Goal: Information Seeking & Learning: Learn about a topic

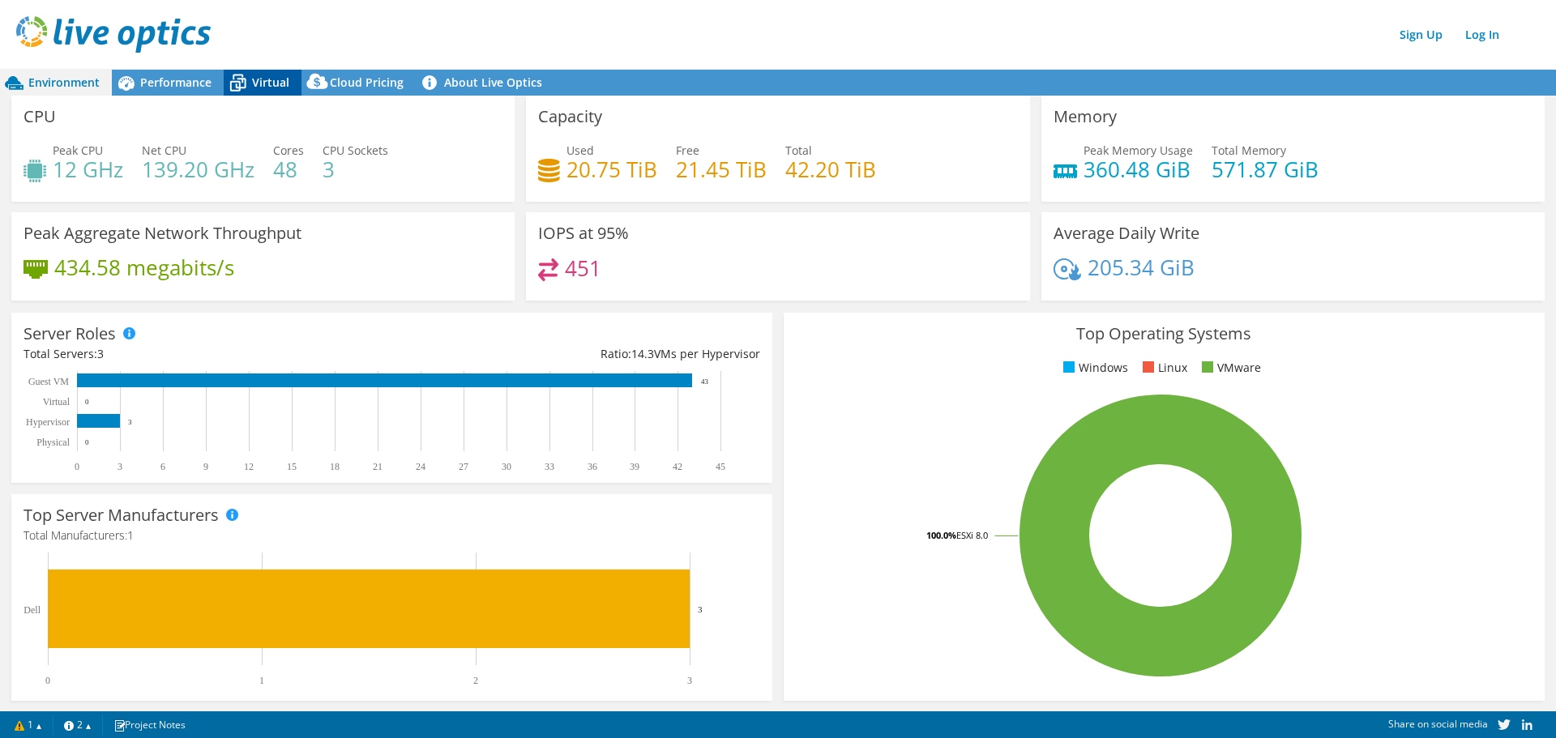
click at [252, 80] on span "Virtual" at bounding box center [270, 82] width 37 height 15
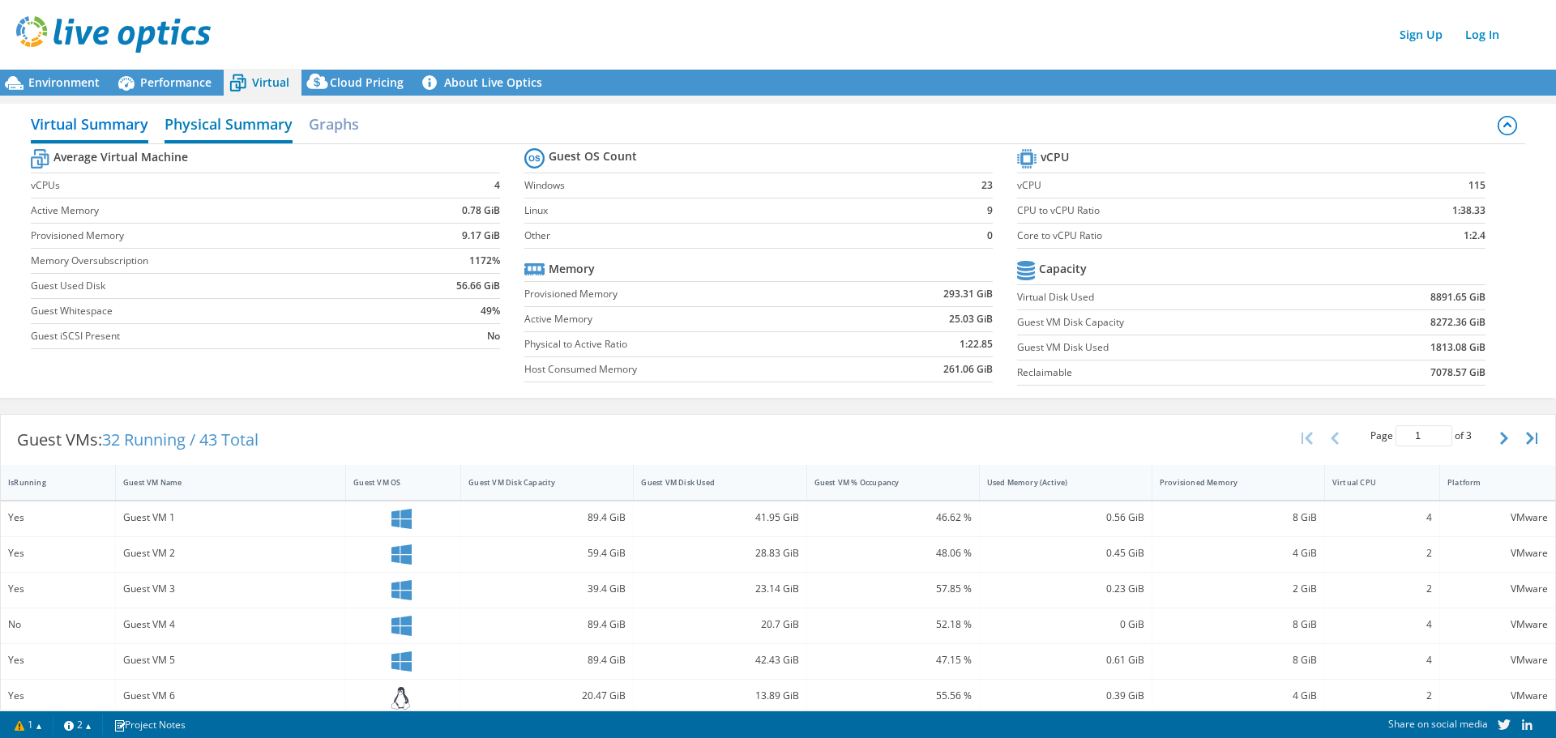
click at [226, 127] on h2 "Physical Summary" at bounding box center [229, 126] width 128 height 36
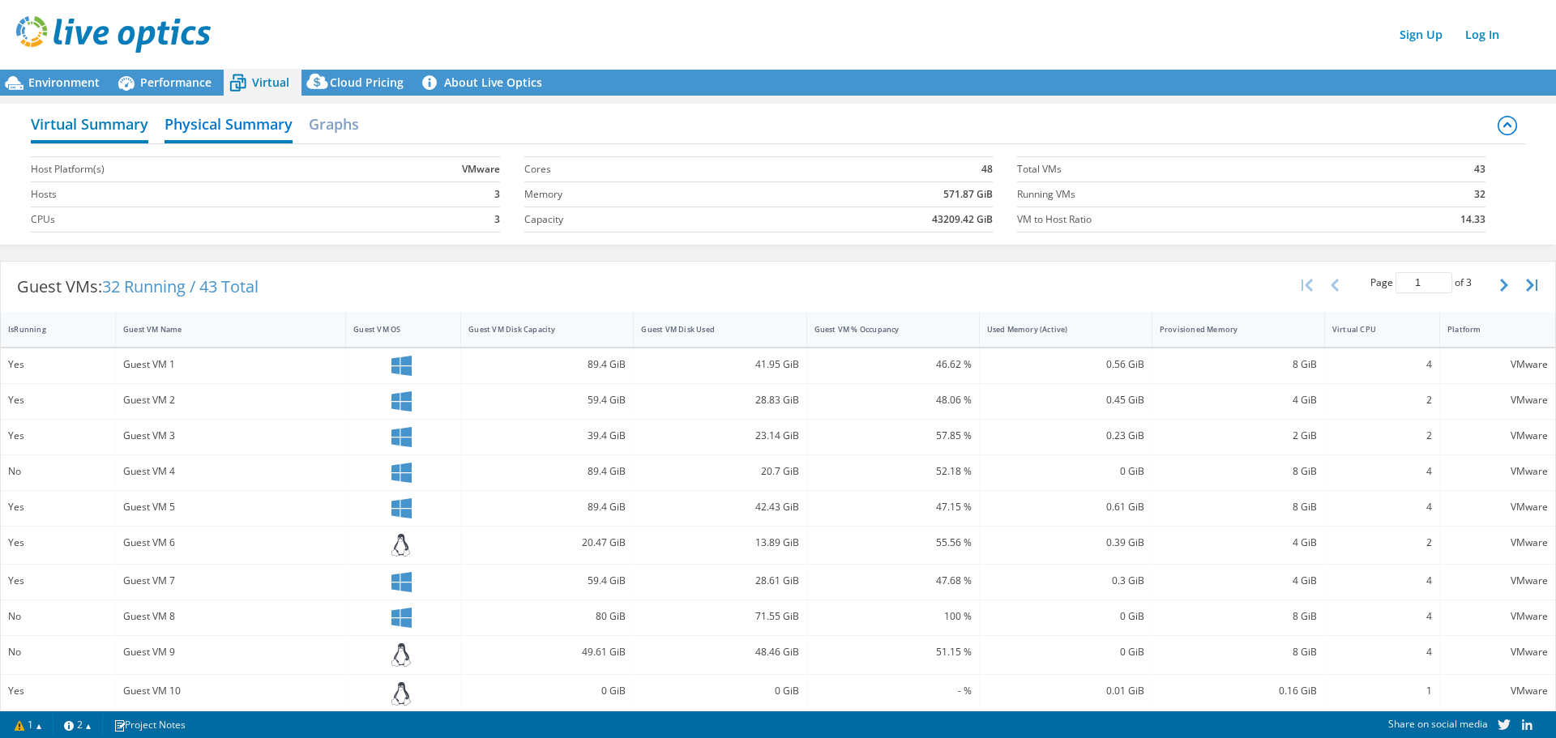
click at [88, 133] on h2 "Virtual Summary" at bounding box center [90, 126] width 118 height 36
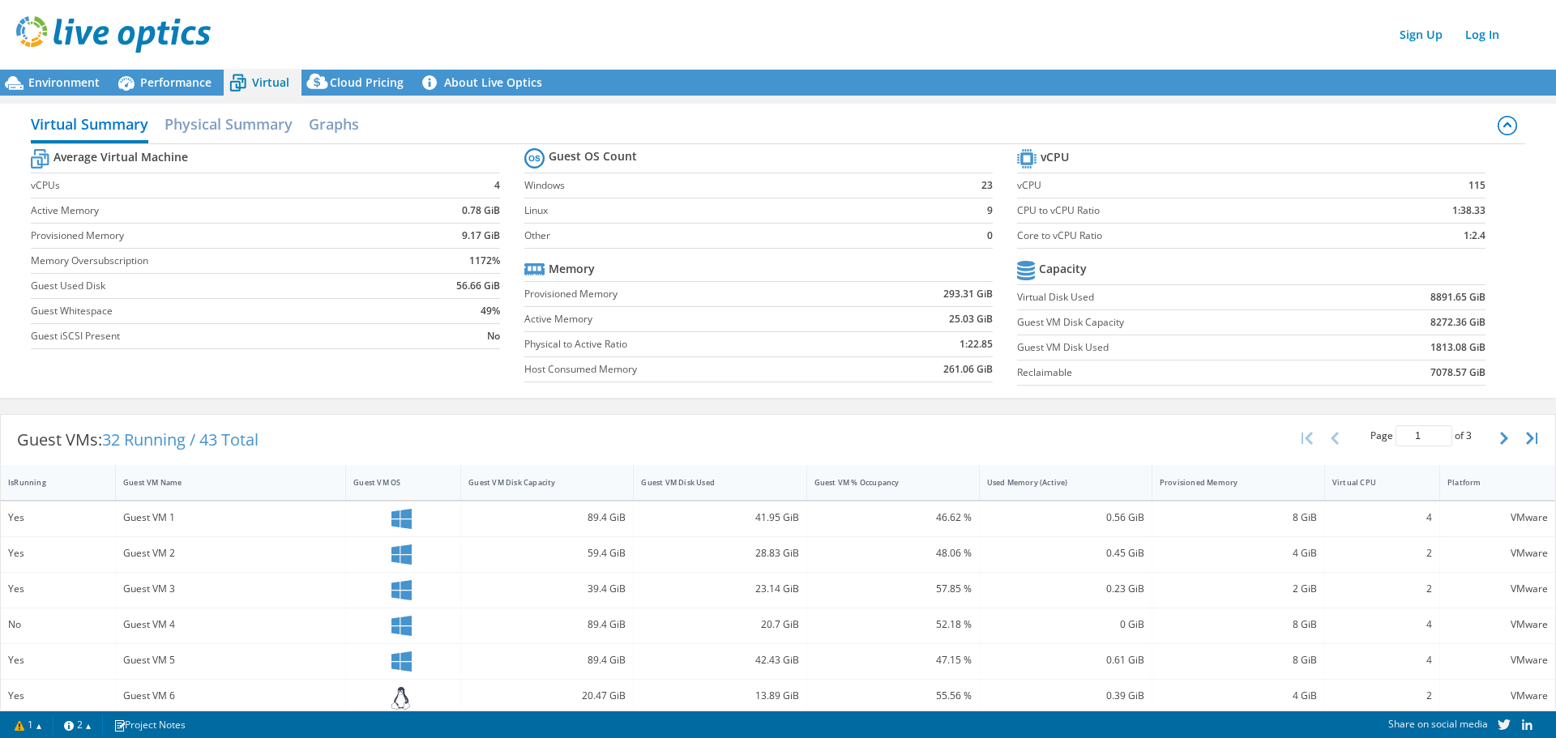
scroll to position [164, 0]
click at [145, 86] on span "Performance" at bounding box center [175, 82] width 71 height 15
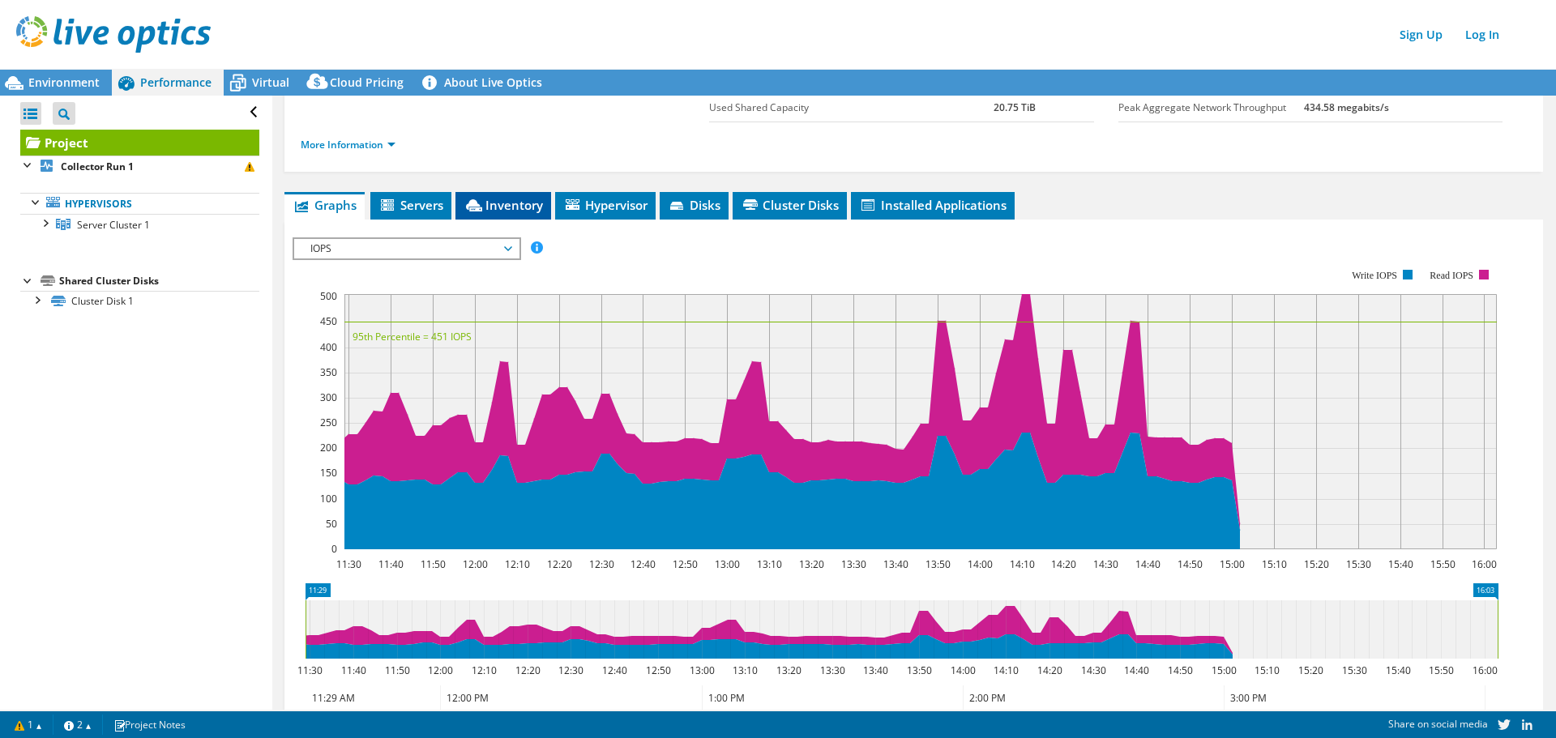
click at [494, 203] on span "Inventory" at bounding box center [503, 205] width 79 height 16
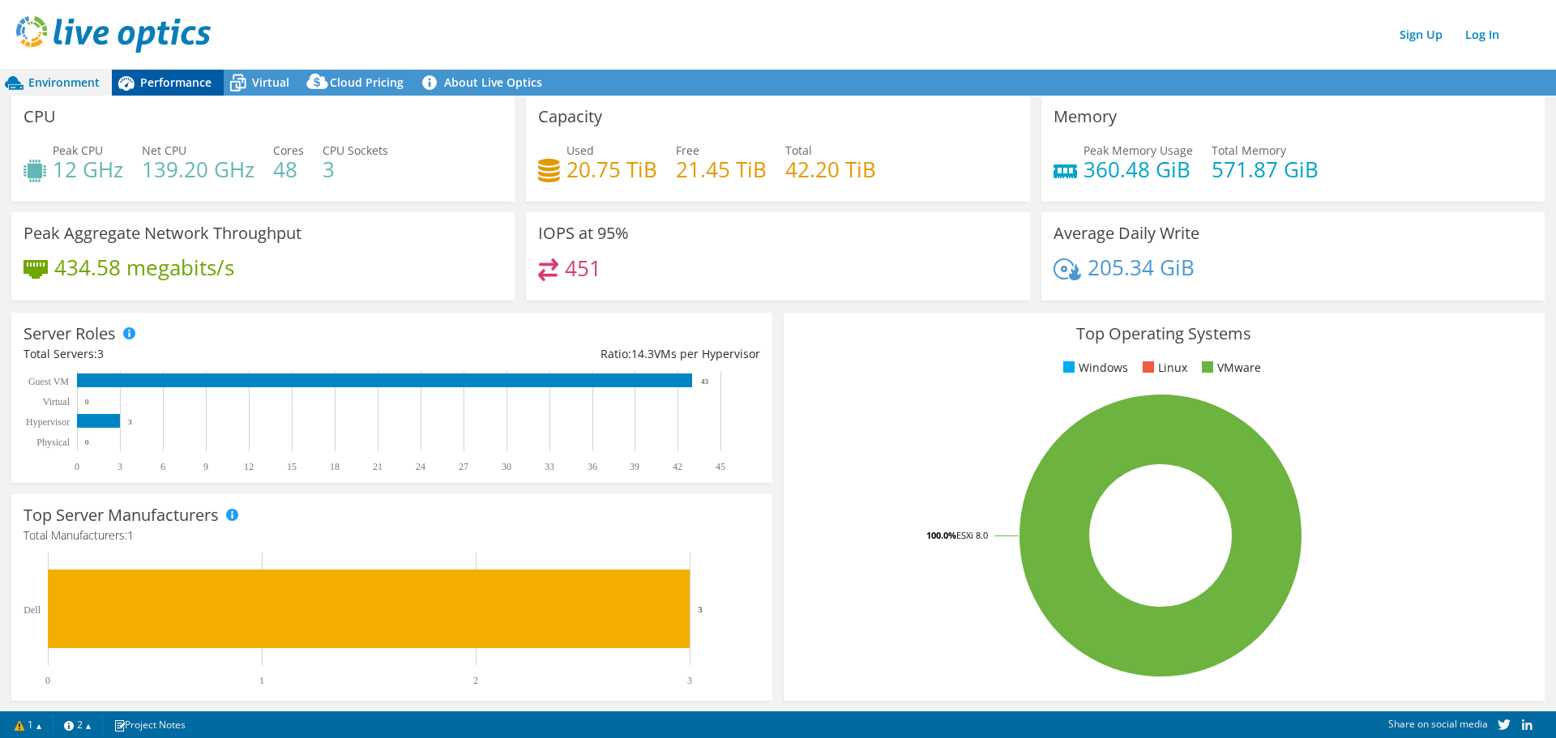
click at [151, 80] on span "Performance" at bounding box center [175, 82] width 71 height 15
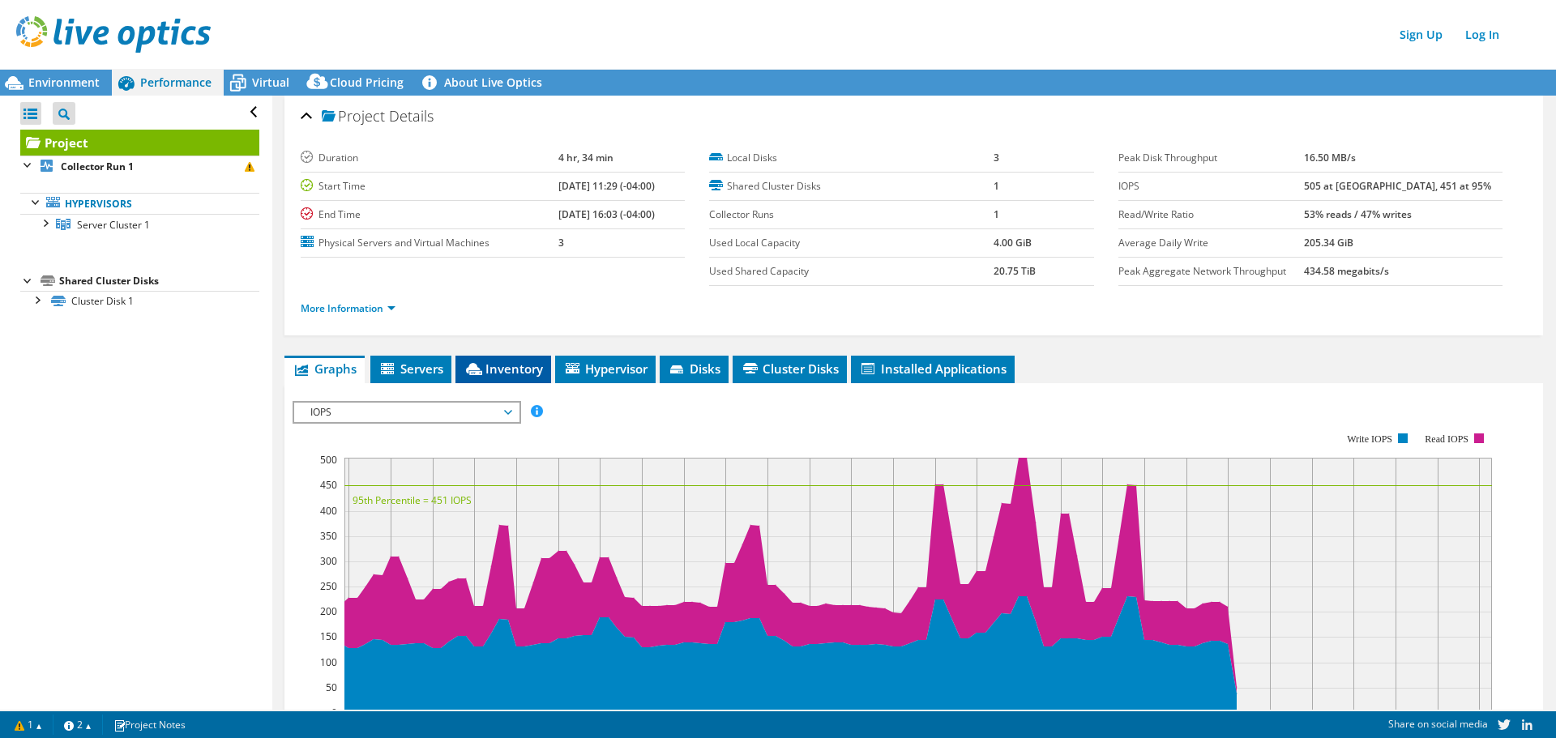
click at [491, 370] on span "Inventory" at bounding box center [503, 369] width 79 height 16
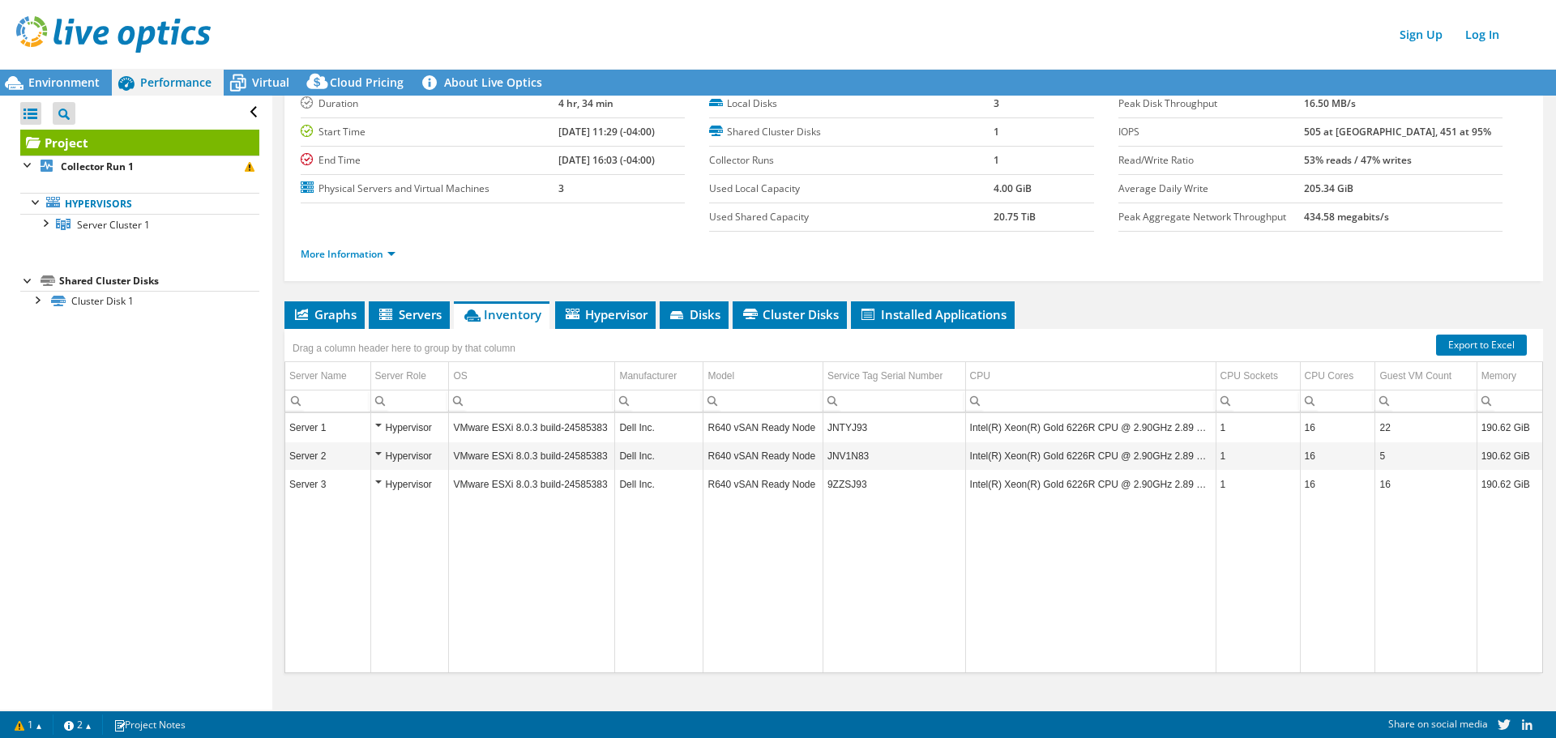
scroll to position [79, 0]
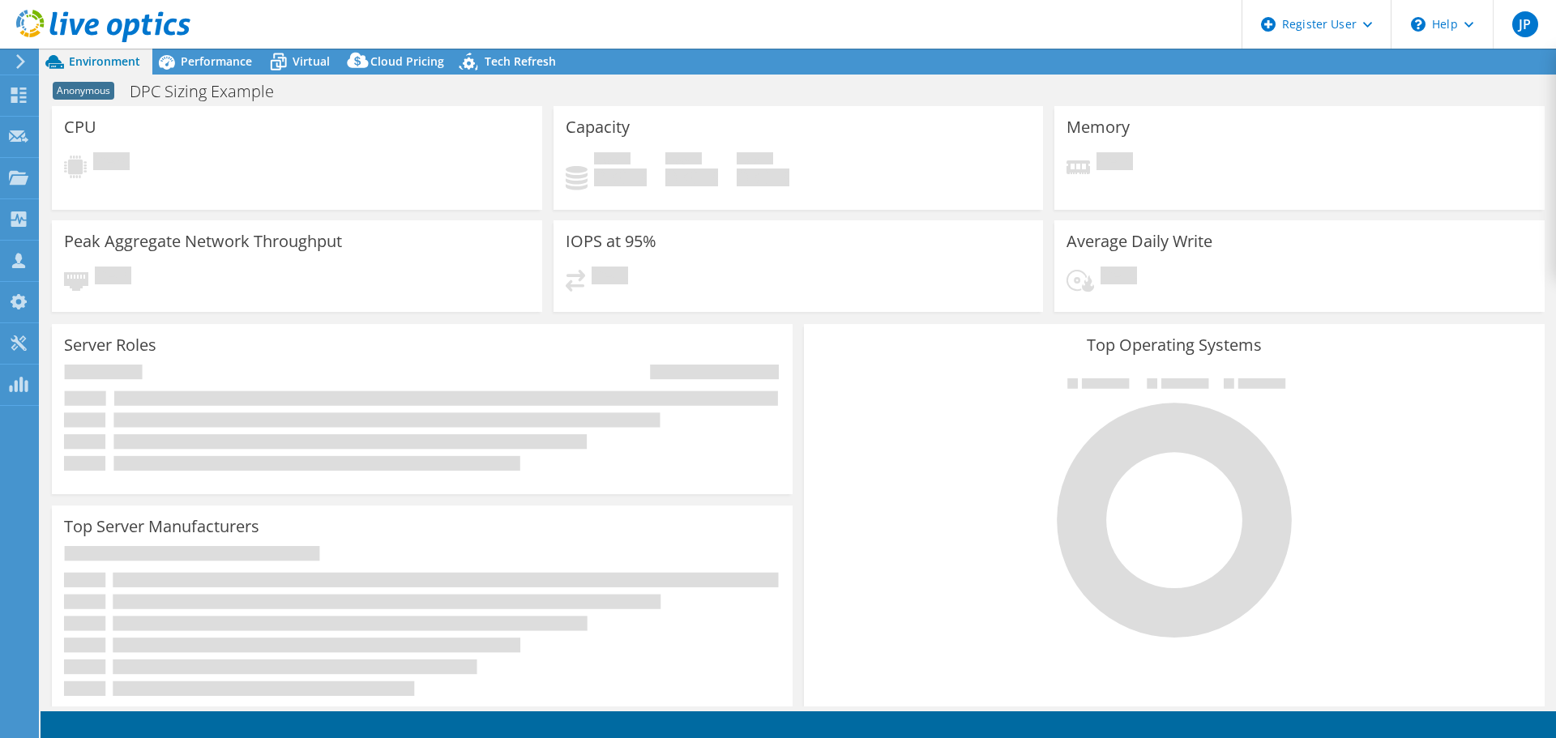
select select "USD"
select select "USEast"
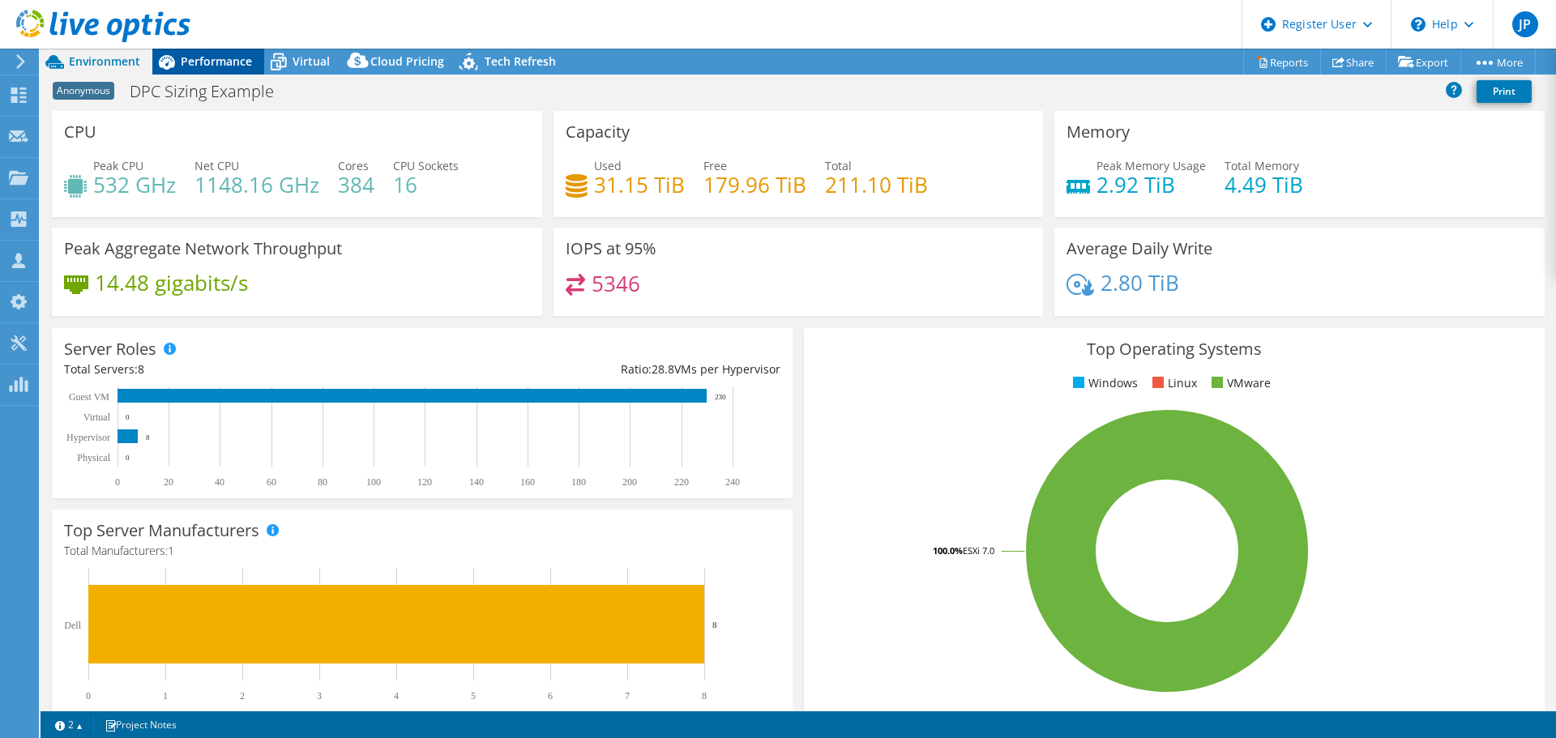
click at [166, 66] on icon at bounding box center [167, 62] width 16 height 15
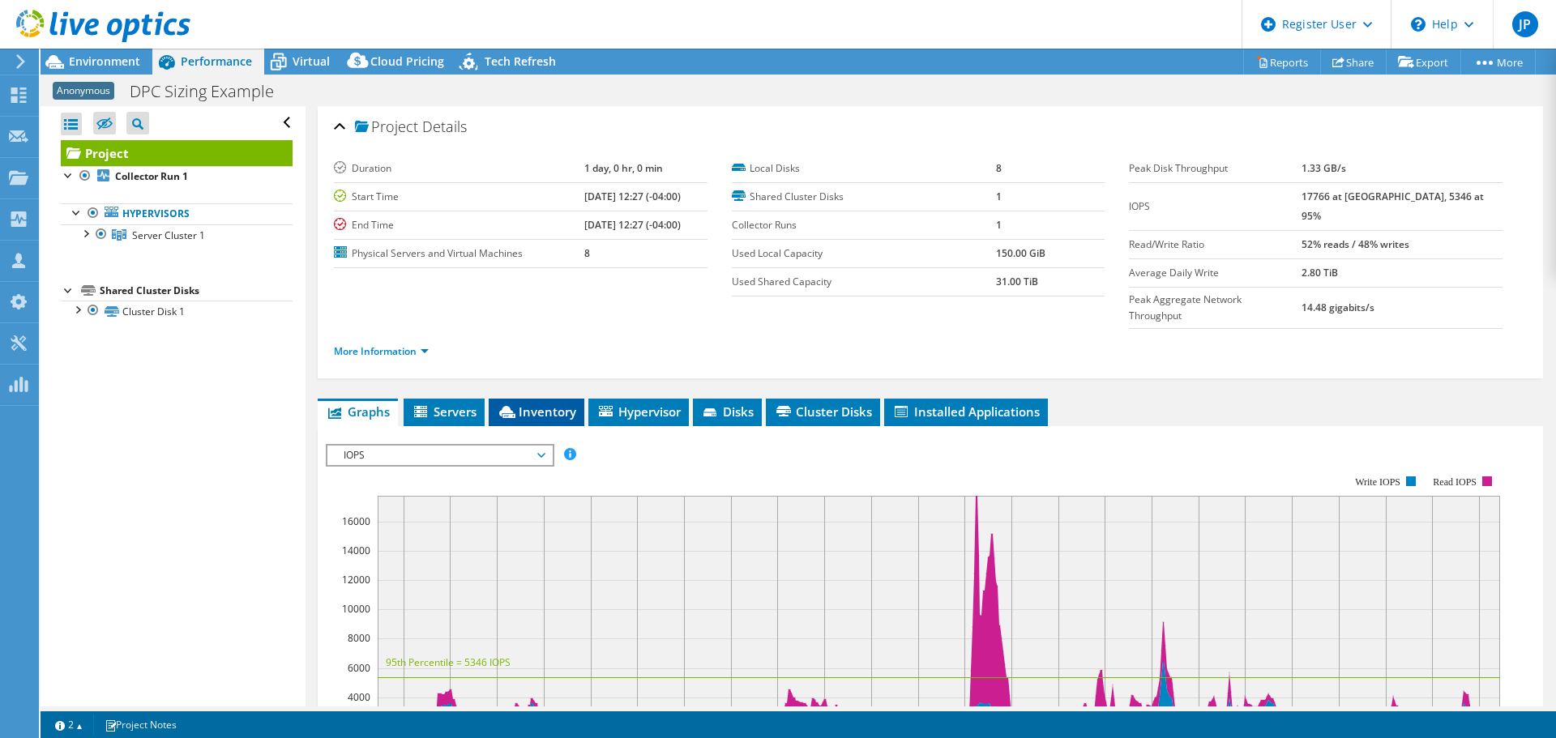
click at [553, 404] on span "Inventory" at bounding box center [536, 412] width 79 height 16
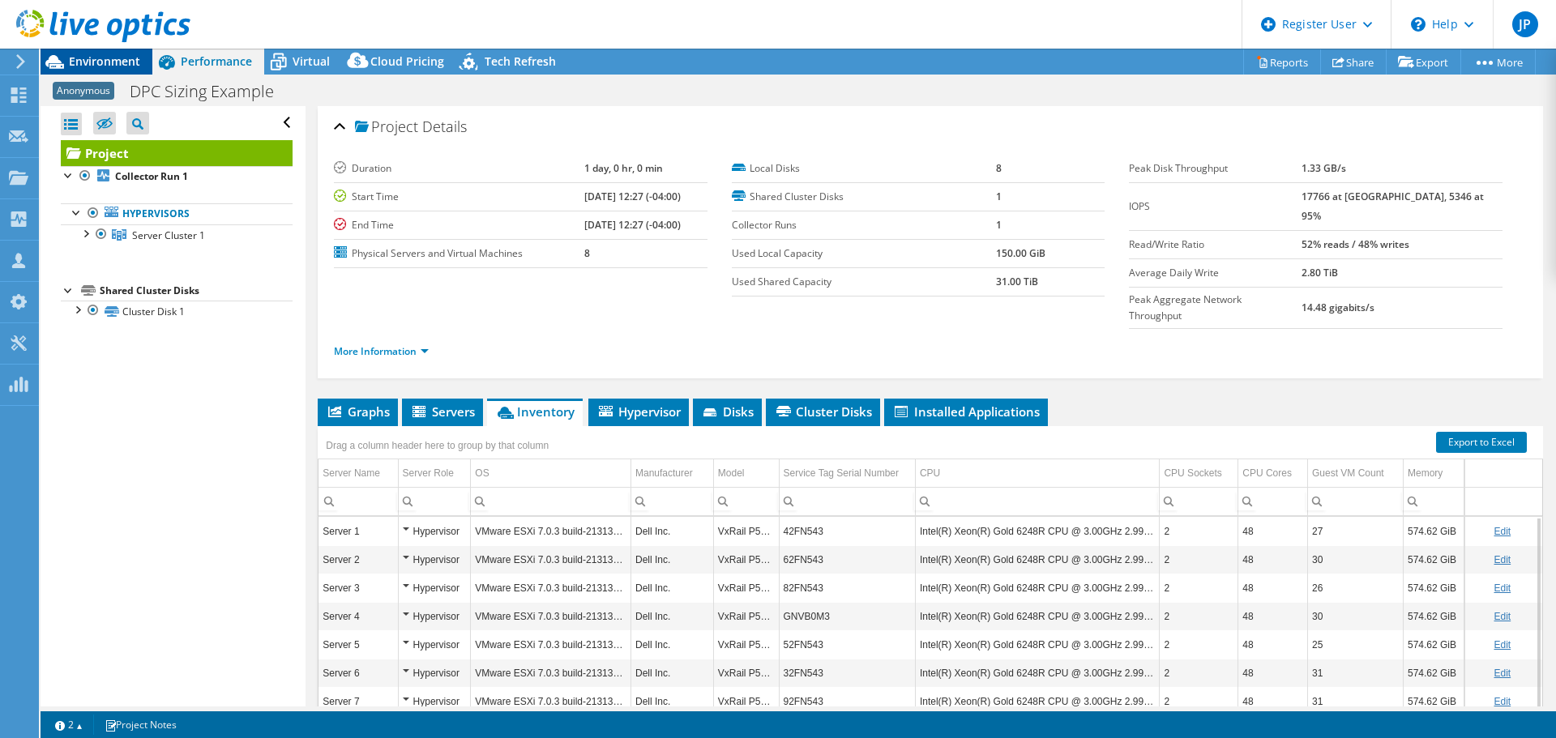
click at [116, 61] on span "Environment" at bounding box center [104, 60] width 71 height 15
